Goal: Transaction & Acquisition: Purchase product/service

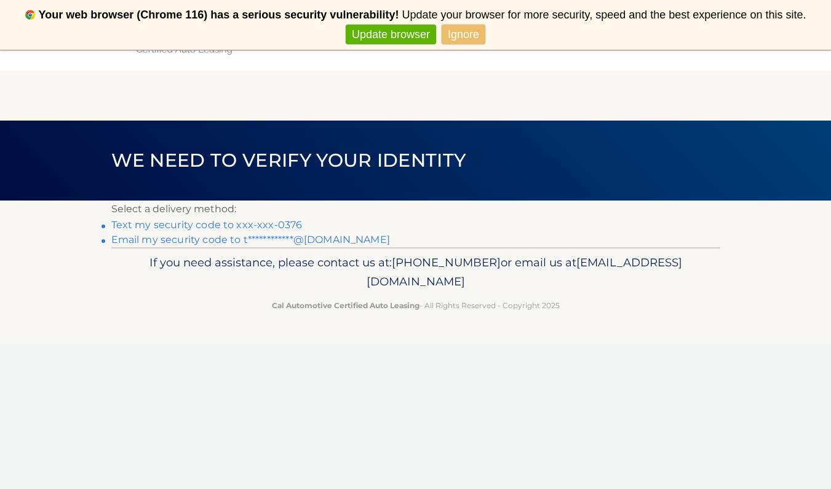
click at [287, 222] on link "Text my security code to xxx-xxx-0376" at bounding box center [206, 225] width 191 height 12
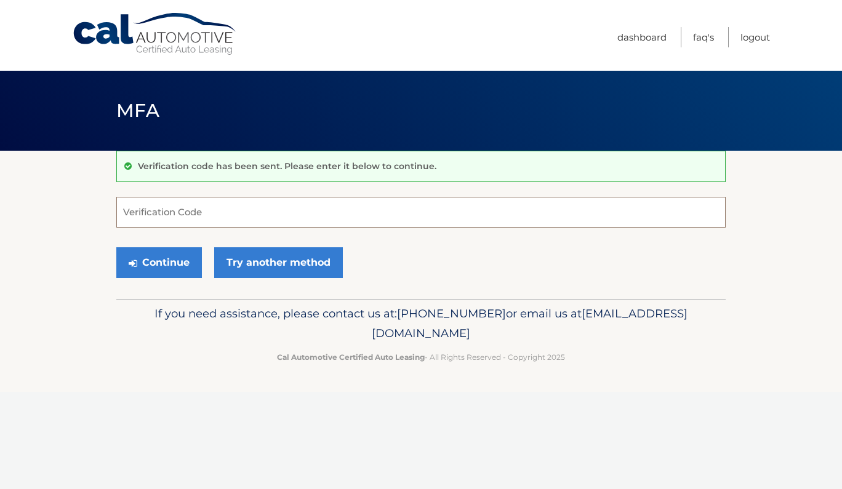
click at [290, 223] on input "Verification Code" at bounding box center [420, 212] width 609 height 31
type input "455146"
click at [180, 258] on button "Continue" at bounding box center [159, 262] width 86 height 31
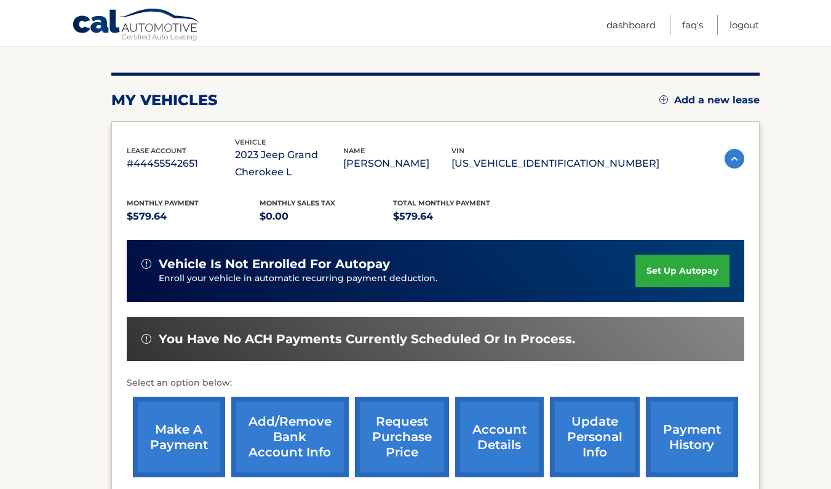
scroll to position [246, 0]
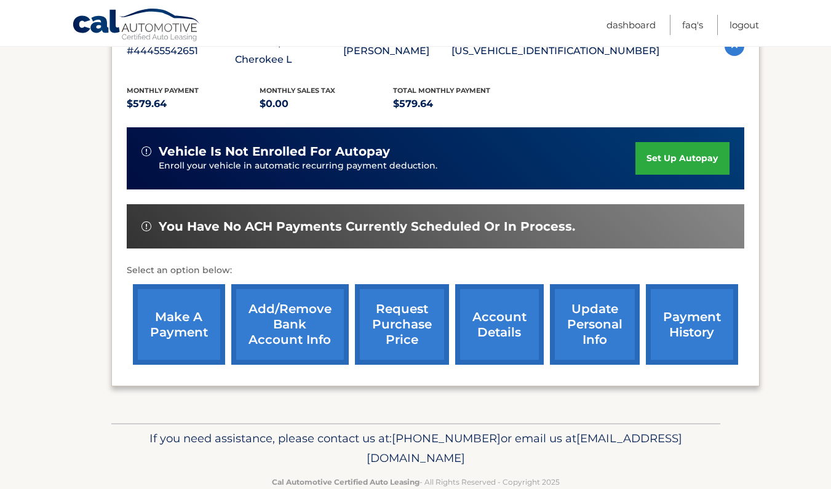
click at [193, 324] on link "make a payment" at bounding box center [179, 324] width 92 height 81
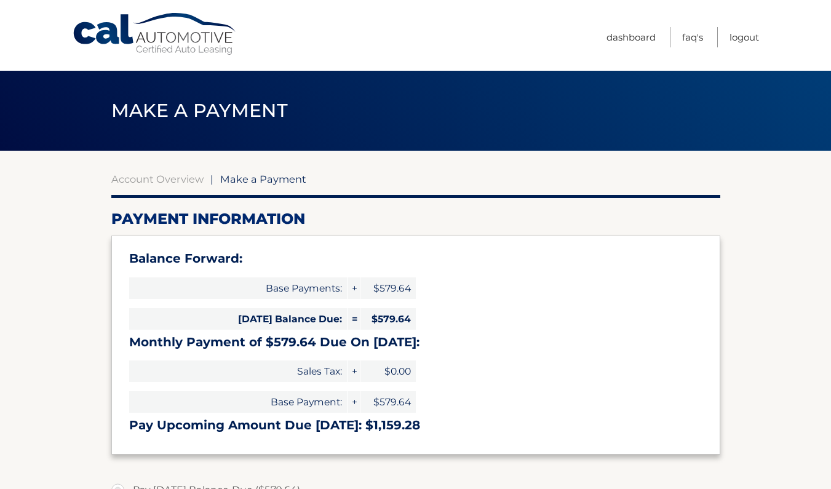
select select "MWY4OTRkOGUtYWIzYi00Y2I5LWFiOGQtY2Y1YjY0MzBlMzk4"
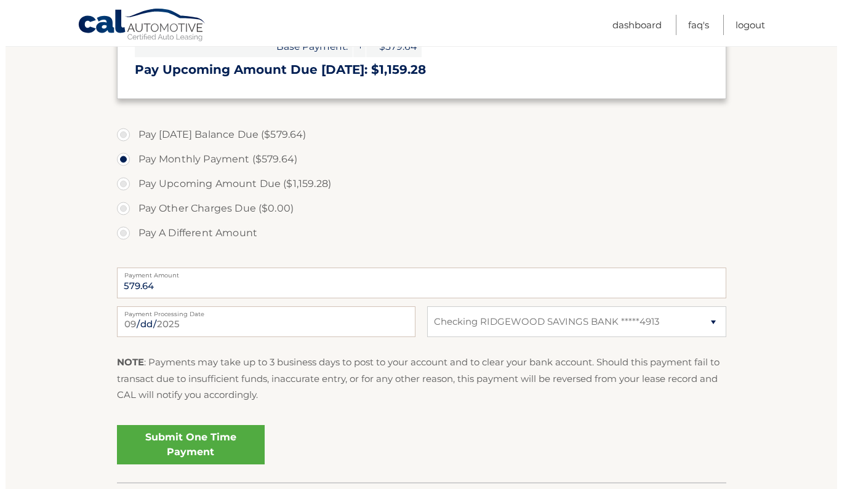
scroll to position [369, 0]
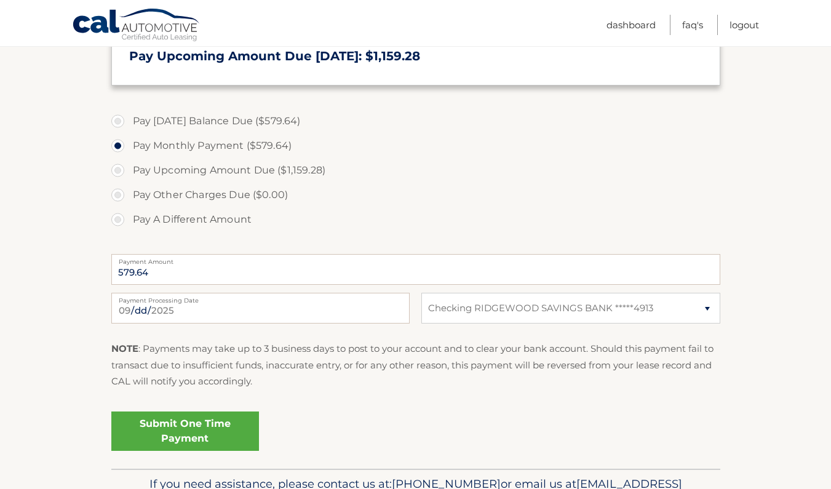
click at [220, 422] on link "Submit One Time Payment" at bounding box center [185, 431] width 148 height 39
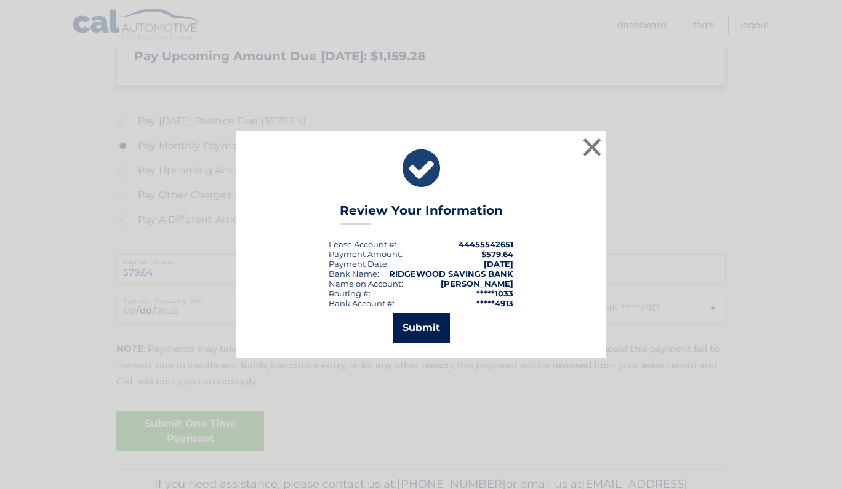
click at [425, 331] on button "Submit" at bounding box center [421, 328] width 57 height 30
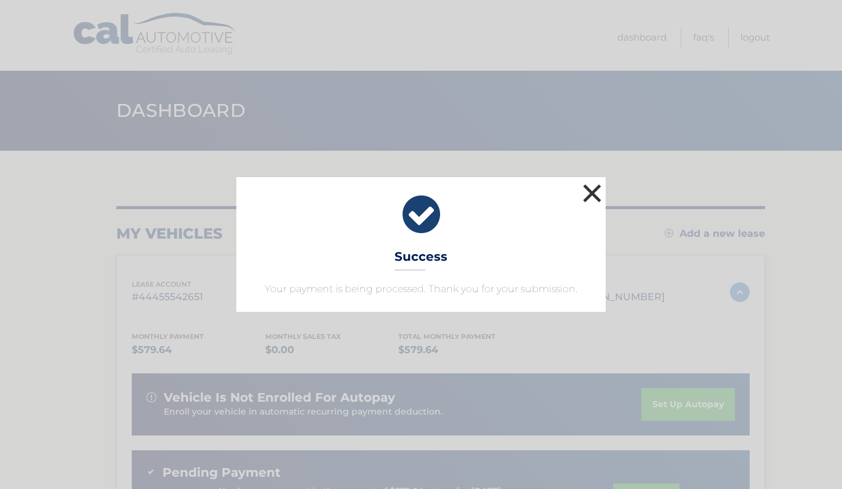
click at [595, 197] on button "×" at bounding box center [592, 193] width 25 height 25
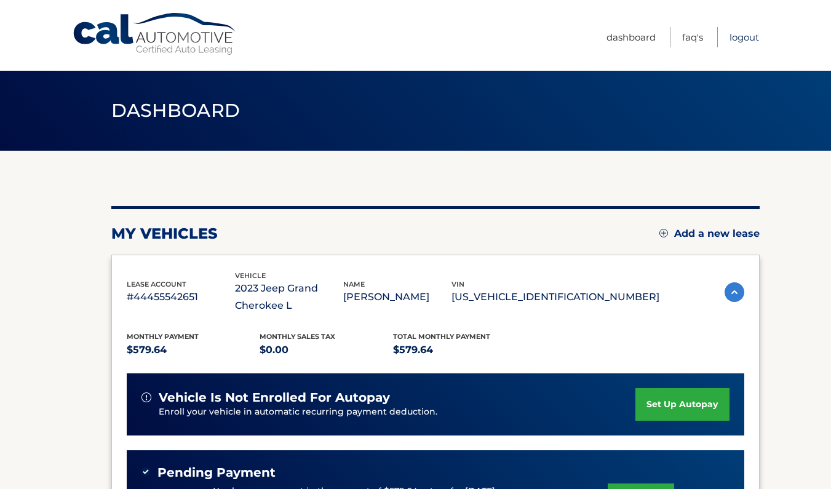
click at [741, 31] on link "Logout" at bounding box center [745, 37] width 30 height 20
